Goal: Task Accomplishment & Management: Use online tool/utility

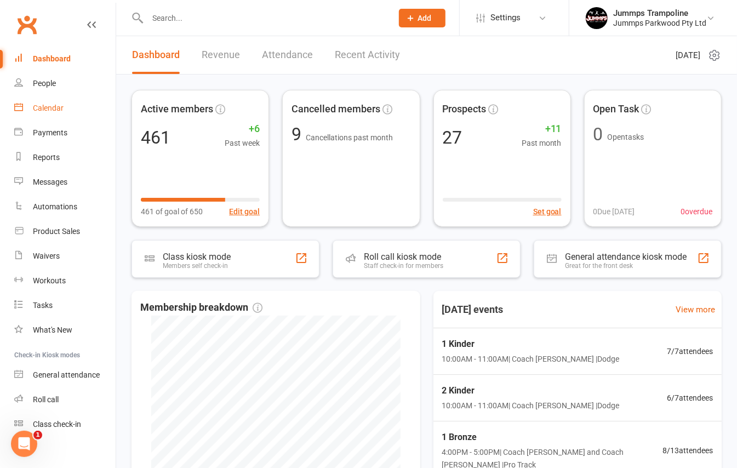
click at [61, 111] on div "Calendar" at bounding box center [48, 108] width 31 height 9
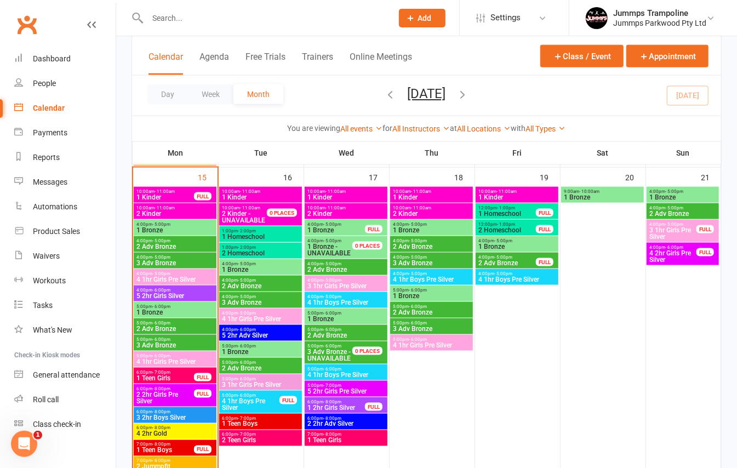
scroll to position [689, 0]
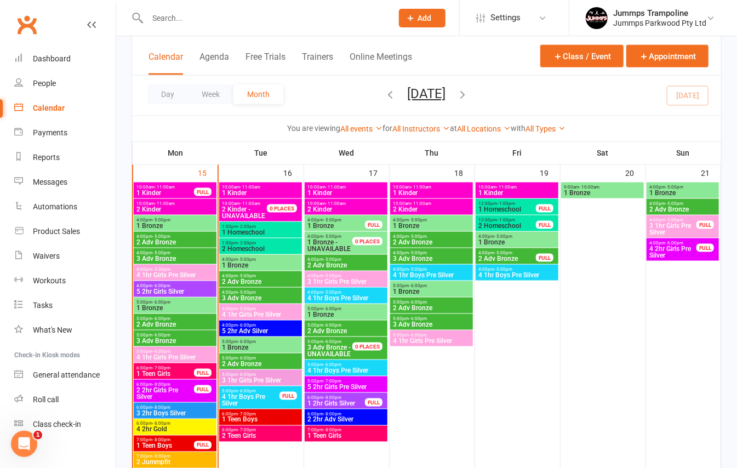
click at [176, 188] on span "10:00am - 11:00am" at bounding box center [165, 187] width 59 height 5
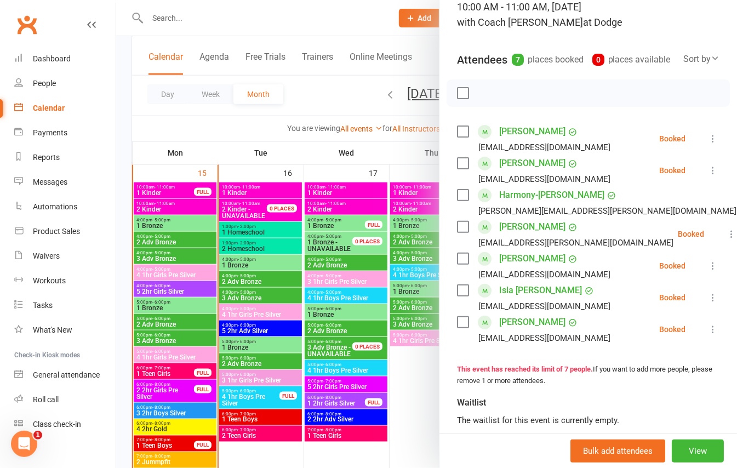
scroll to position [100, 0]
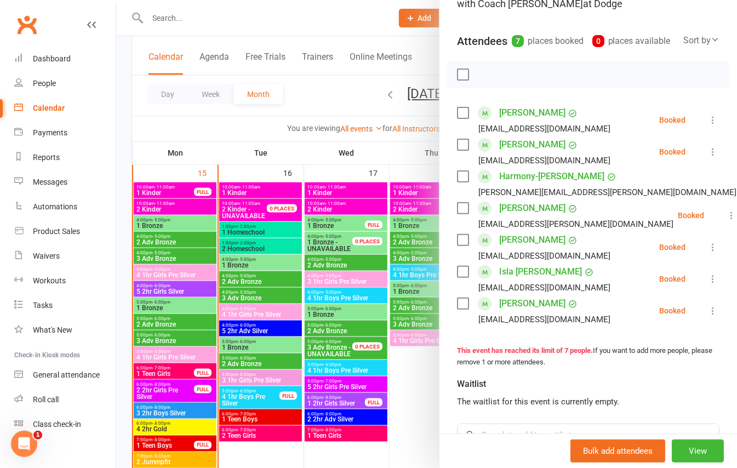
click at [707, 125] on icon at bounding box center [712, 119] width 11 height 11
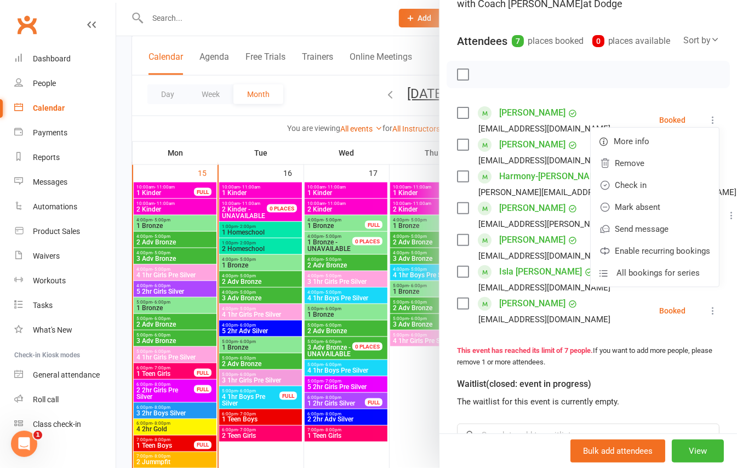
click at [170, 110] on div at bounding box center [426, 234] width 621 height 468
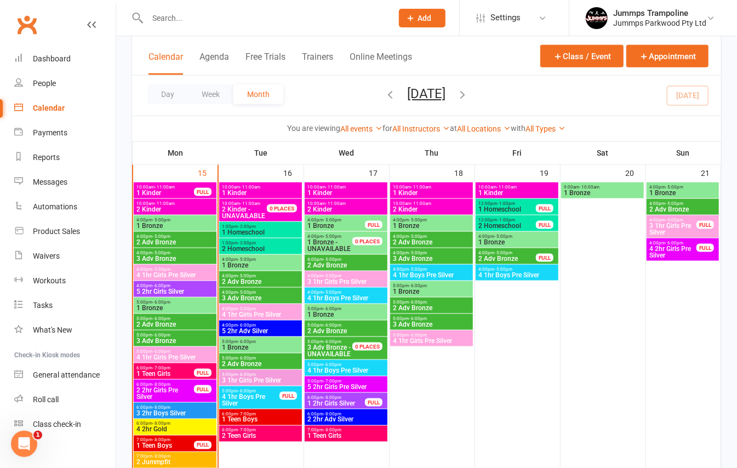
click at [178, 187] on span "10:00am - 11:00am" at bounding box center [165, 187] width 59 height 5
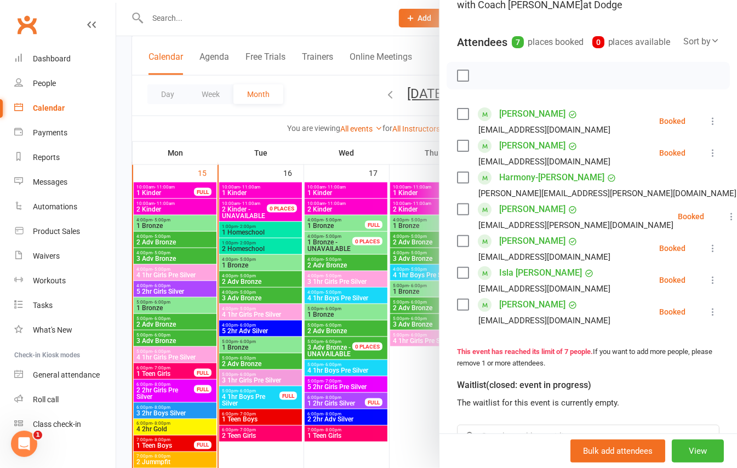
scroll to position [122, 0]
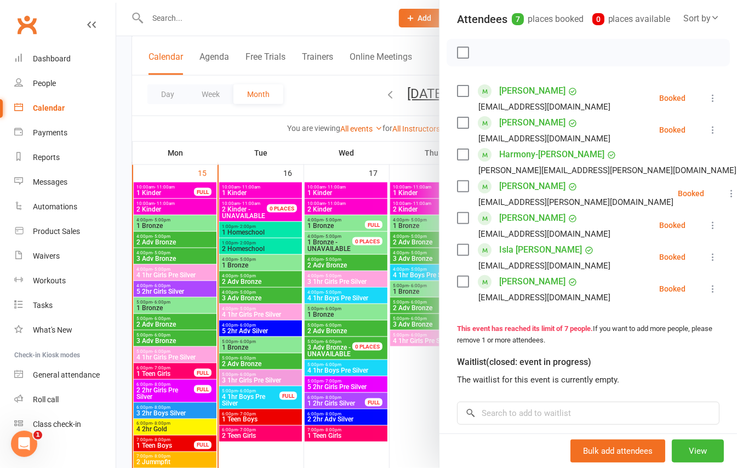
click at [707, 104] on icon at bounding box center [712, 98] width 11 height 11
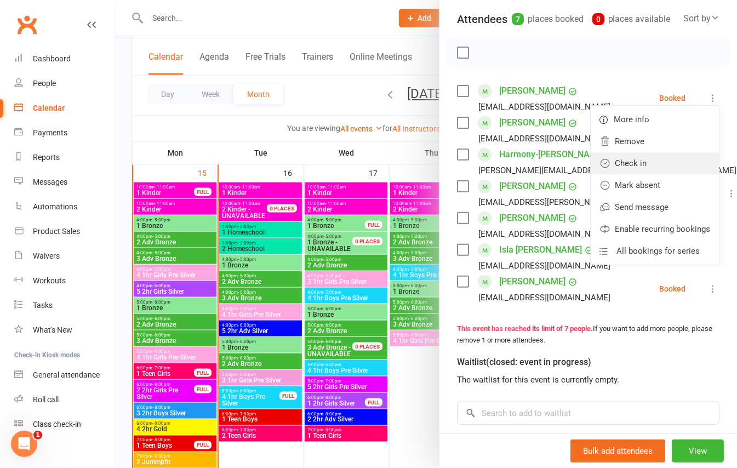
click at [609, 174] on link "Check in" at bounding box center [654, 163] width 128 height 22
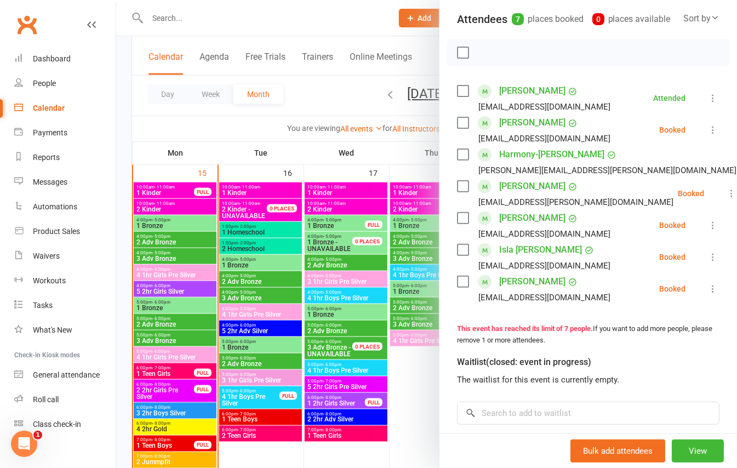
click at [726, 199] on icon at bounding box center [731, 193] width 11 height 11
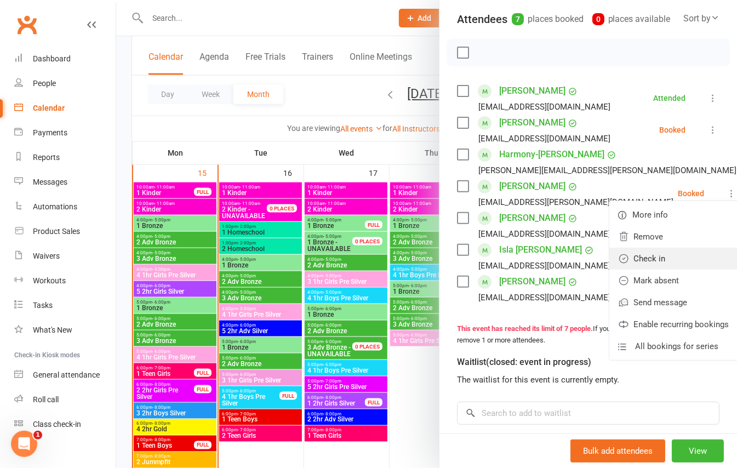
click at [618, 269] on link "Check in" at bounding box center [673, 259] width 128 height 22
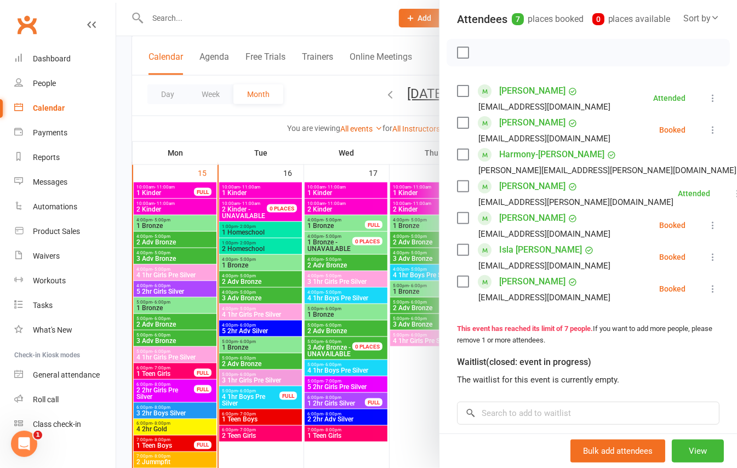
click at [707, 262] on icon at bounding box center [712, 256] width 11 height 11
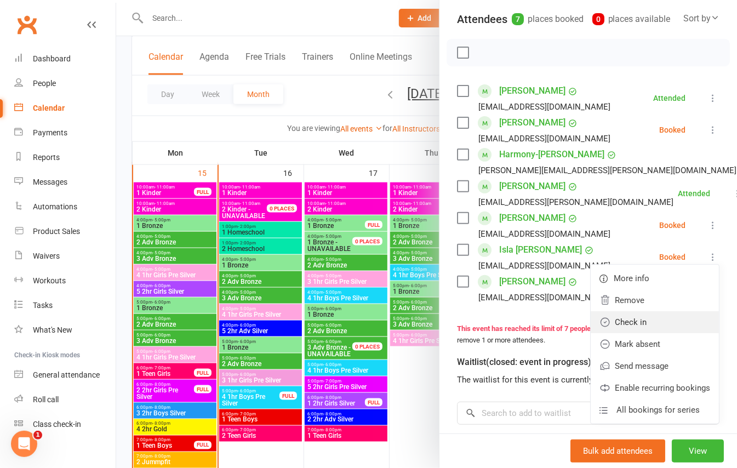
click at [617, 333] on link "Check in" at bounding box center [654, 322] width 128 height 22
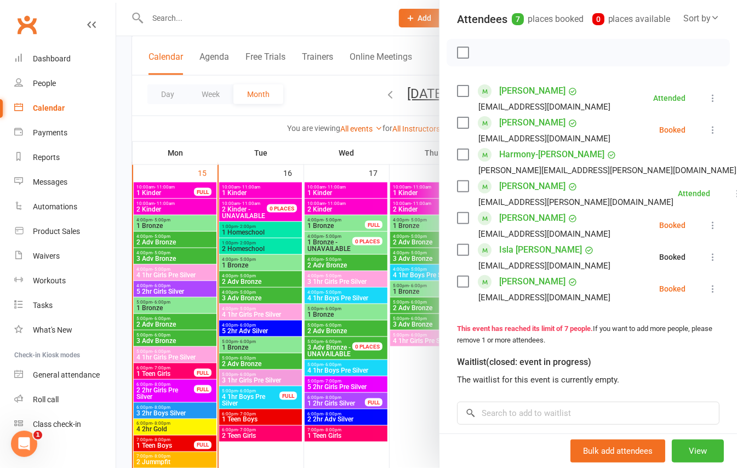
click at [707, 294] on icon at bounding box center [712, 288] width 11 height 11
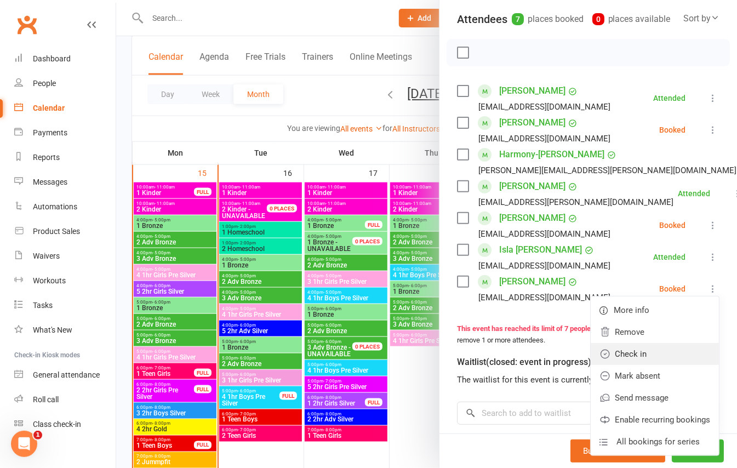
click at [621, 365] on link "Check in" at bounding box center [654, 354] width 128 height 22
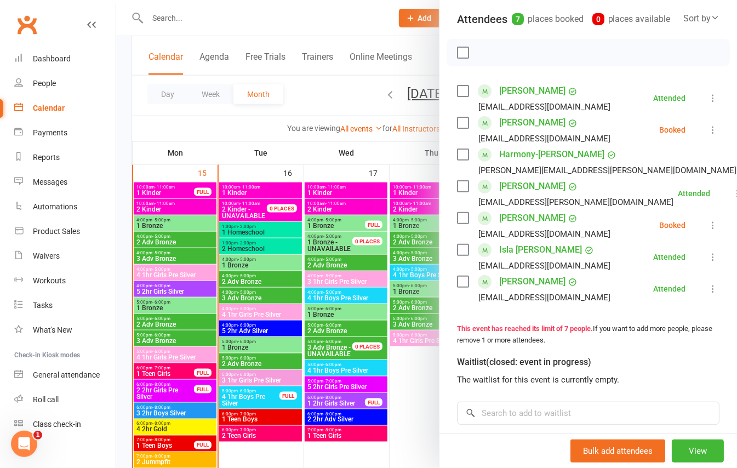
click at [187, 196] on div at bounding box center [426, 234] width 621 height 468
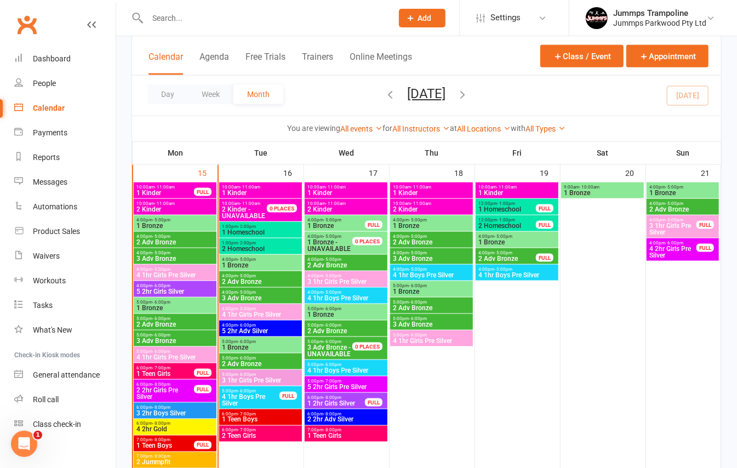
click at [176, 211] on span "2 Kinder" at bounding box center [175, 209] width 78 height 7
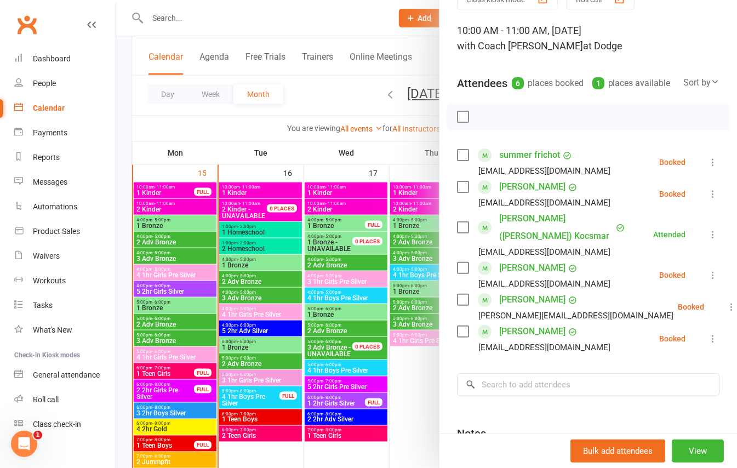
scroll to position [91, 0]
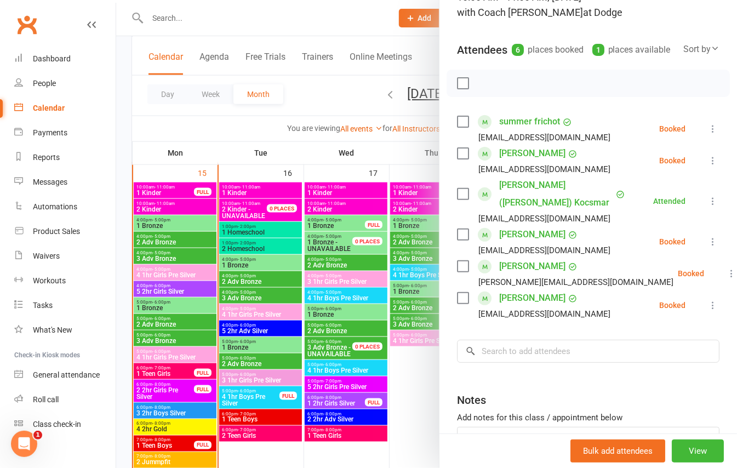
click at [707, 166] on icon at bounding box center [712, 160] width 11 height 11
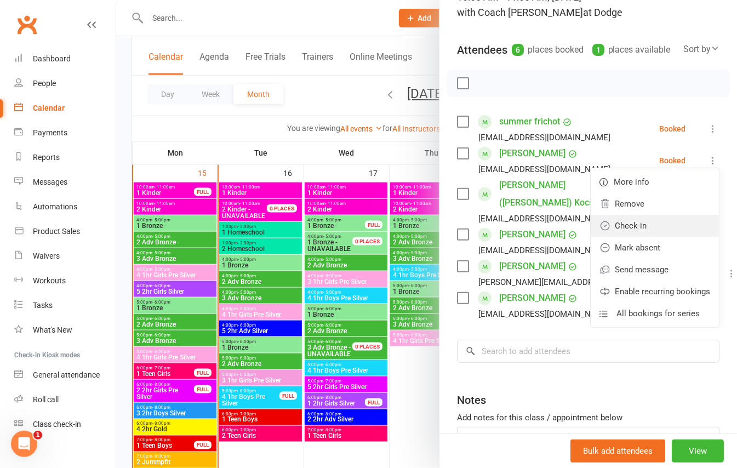
click at [610, 237] on link "Check in" at bounding box center [654, 226] width 128 height 22
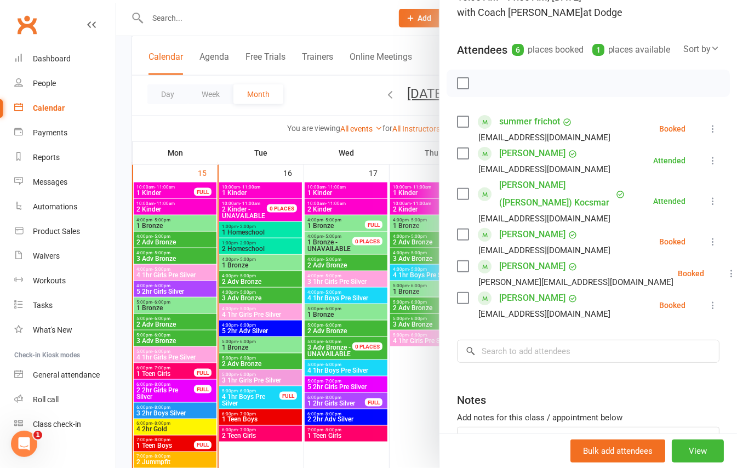
click at [707, 240] on icon at bounding box center [712, 241] width 11 height 11
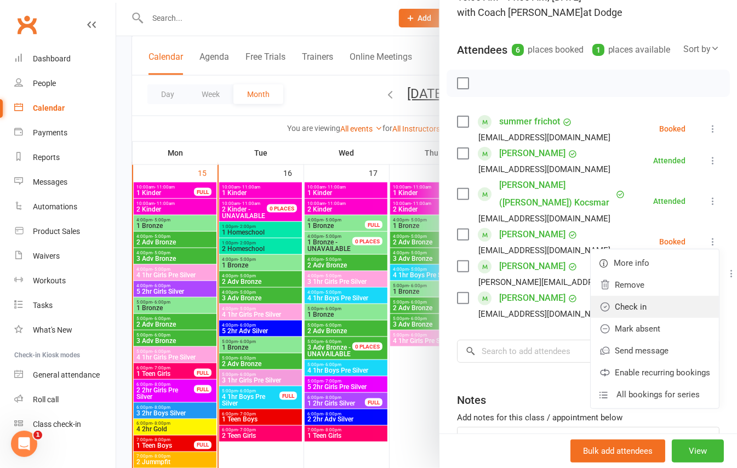
click at [617, 305] on link "Check in" at bounding box center [654, 307] width 128 height 22
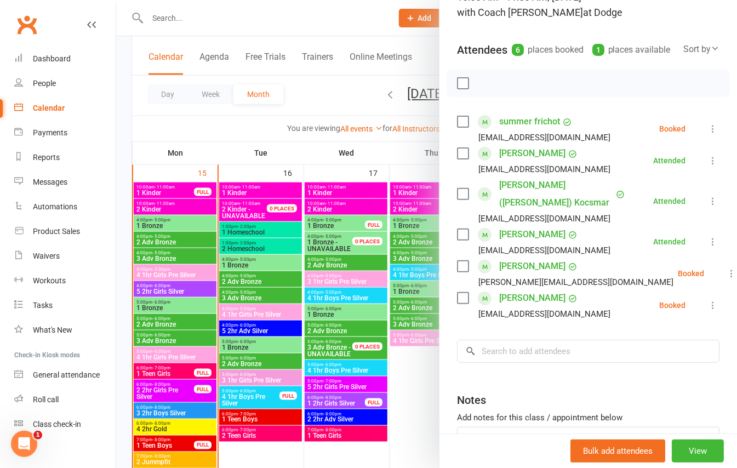
click at [726, 270] on icon at bounding box center [731, 273] width 11 height 11
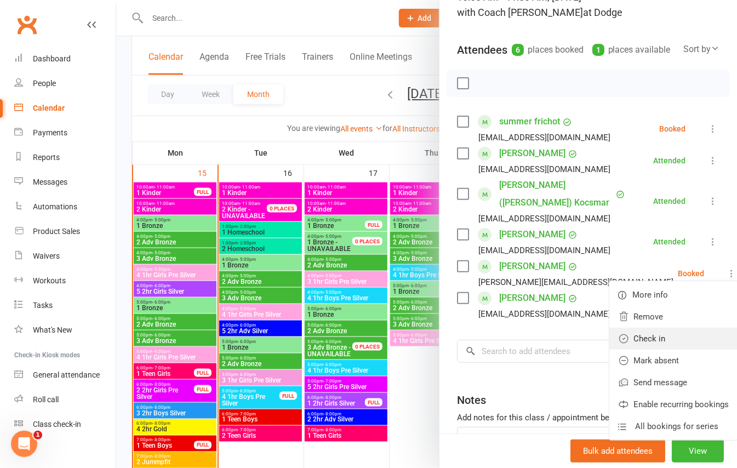
click at [623, 338] on link "Check in" at bounding box center [673, 339] width 128 height 22
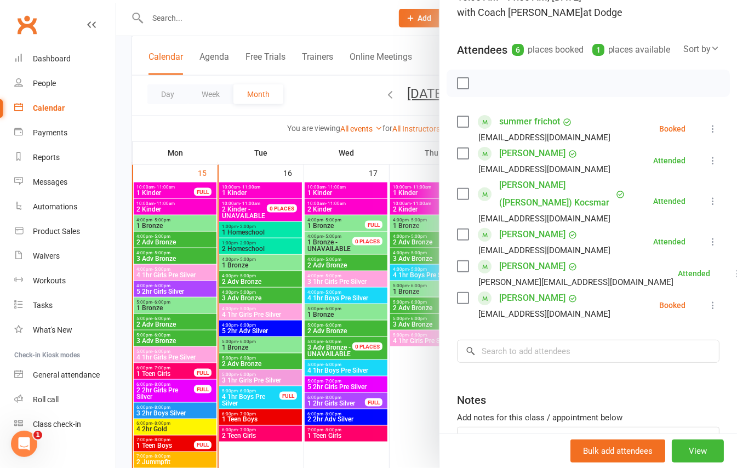
click at [707, 306] on icon at bounding box center [712, 305] width 11 height 11
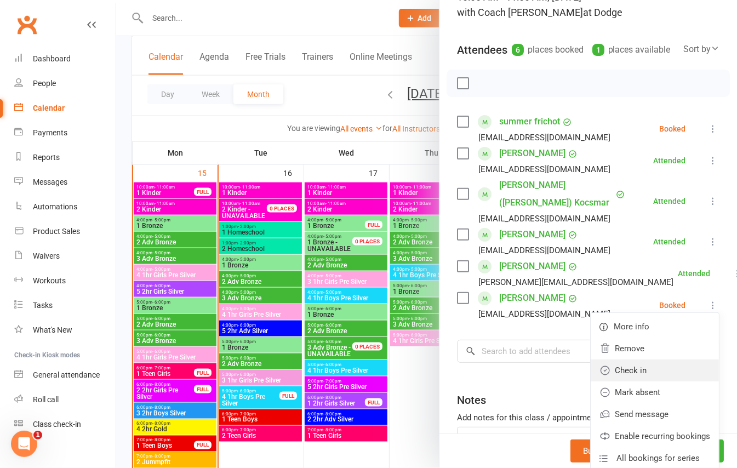
click at [632, 366] on link "Check in" at bounding box center [654, 370] width 128 height 22
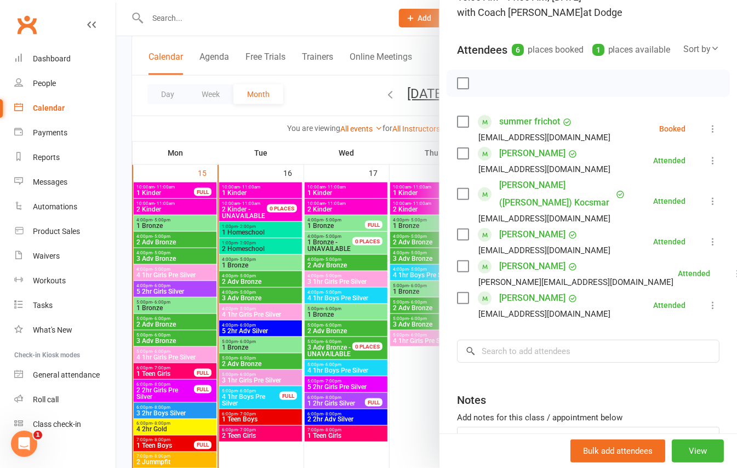
click at [182, 194] on div at bounding box center [426, 234] width 621 height 468
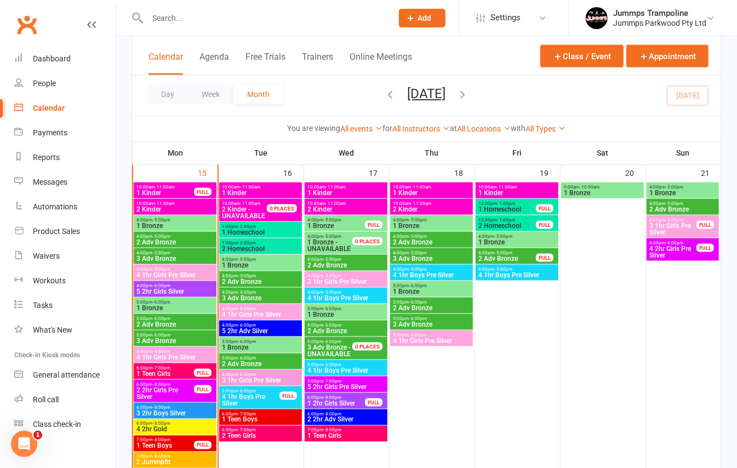
click at [180, 191] on span "1 Kinder" at bounding box center [165, 192] width 59 height 7
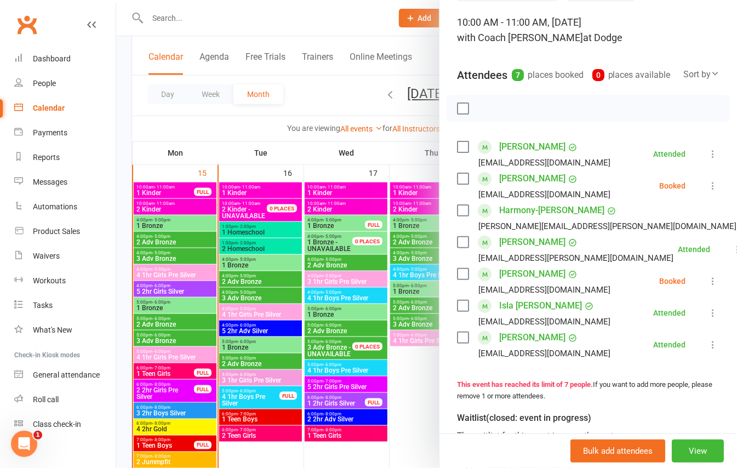
scroll to position [107, 0]
